Goal: Task Accomplishment & Management: Complete application form

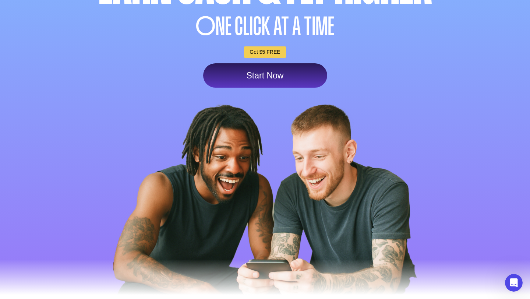
click at [281, 76] on link "Start Now" at bounding box center [265, 75] width 124 height 24
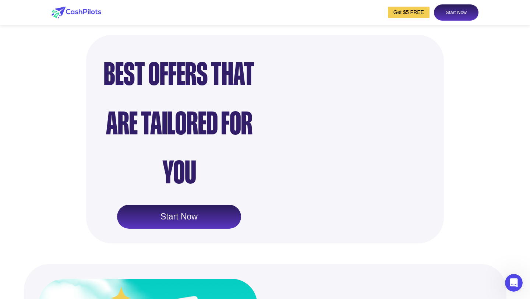
scroll to position [619, 0]
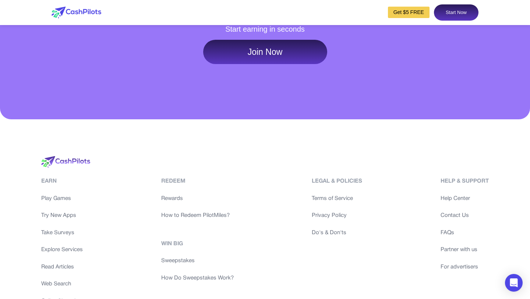
scroll to position [3357, 0]
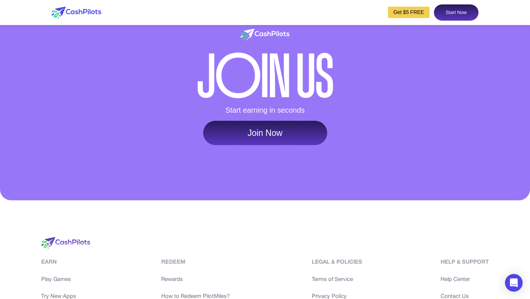
click at [281, 145] on link "Join Now" at bounding box center [265, 133] width 124 height 24
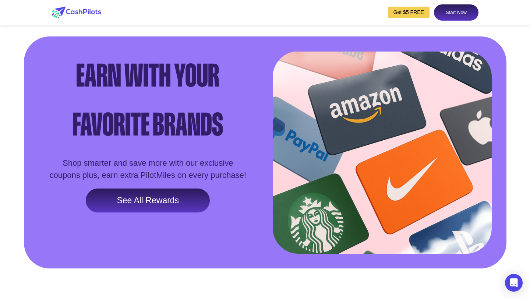
scroll to position [1117, 0]
